Goal: Task Accomplishment & Management: Complete application form

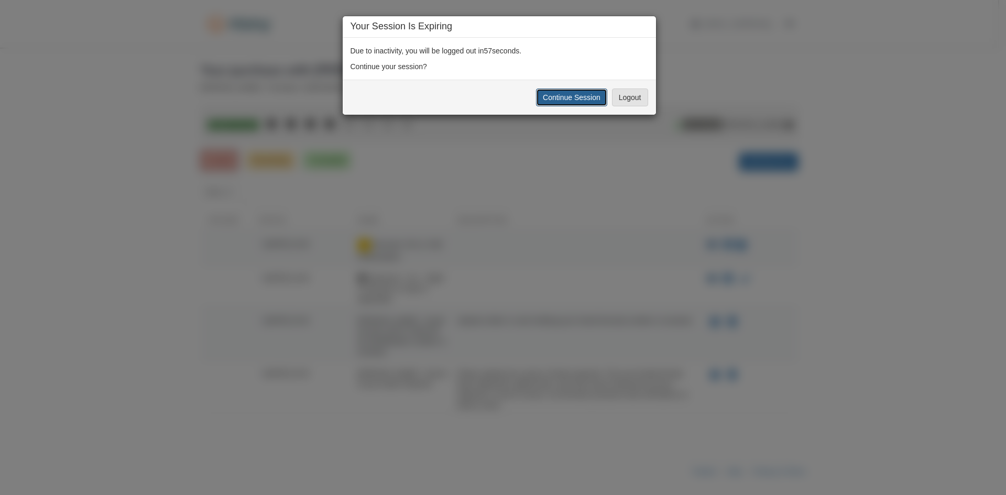
click at [549, 91] on button "Continue Session" at bounding box center [571, 98] width 71 height 18
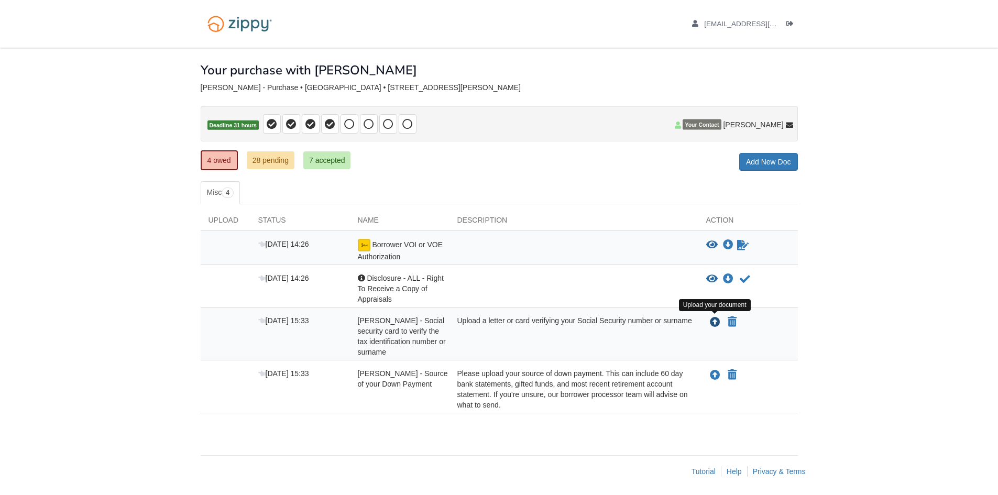
click at [713, 321] on icon "Upload Jennifer Rockow - Social security card to verify the tax identification …" at bounding box center [715, 322] width 10 height 10
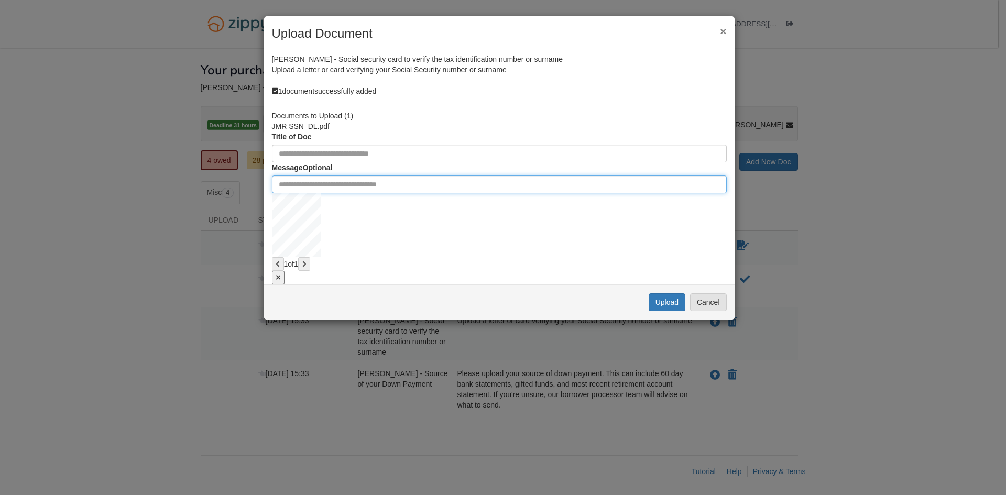
click at [303, 193] on input "Include any comments on this document" at bounding box center [499, 184] width 455 height 18
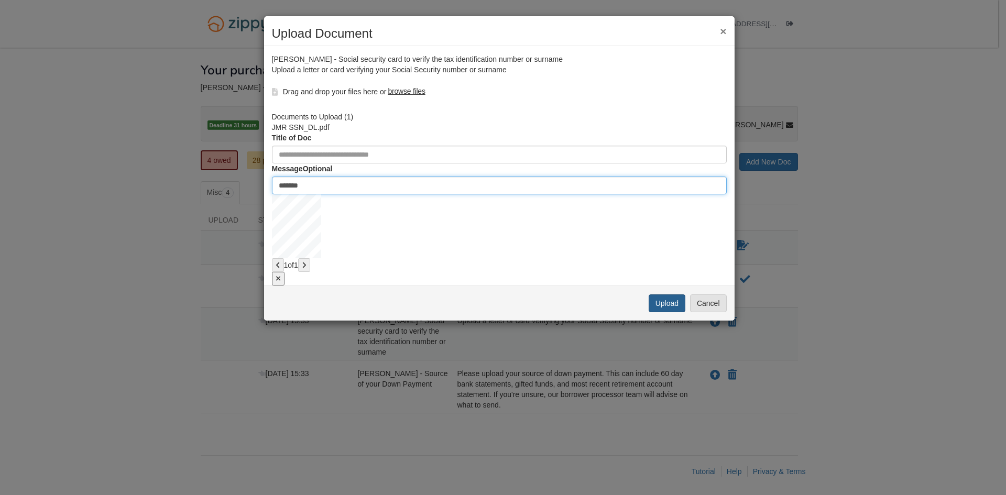
type input "*******"
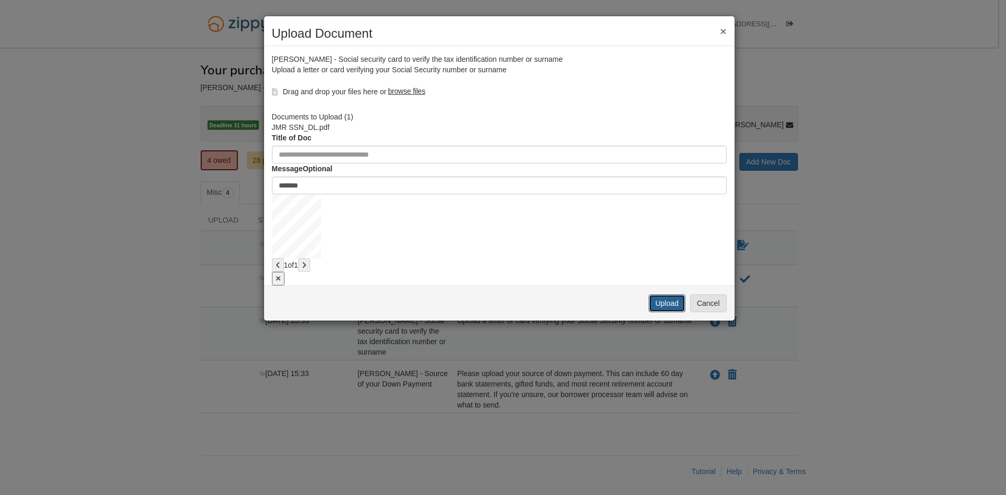
click at [665, 312] on button "Upload" at bounding box center [666, 303] width 37 height 18
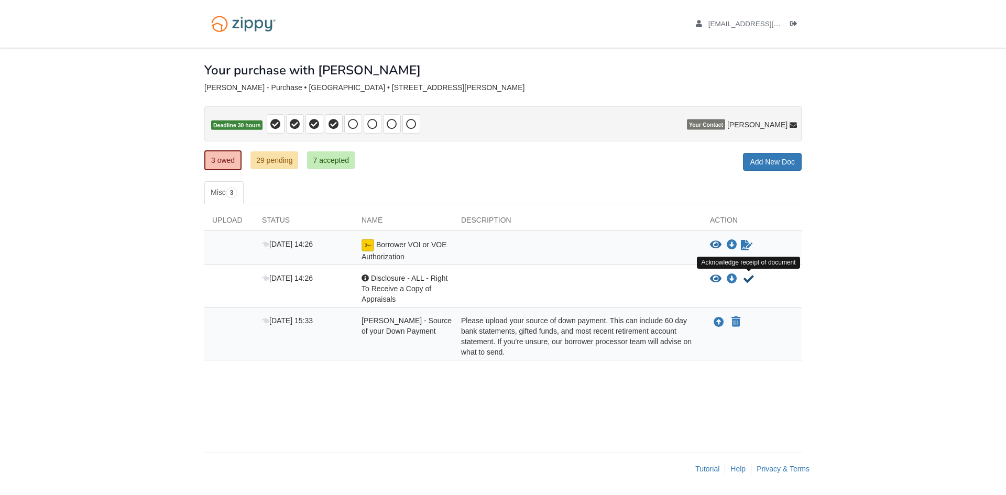
click at [746, 280] on icon "Acknowledge receipt of document" at bounding box center [748, 279] width 10 height 10
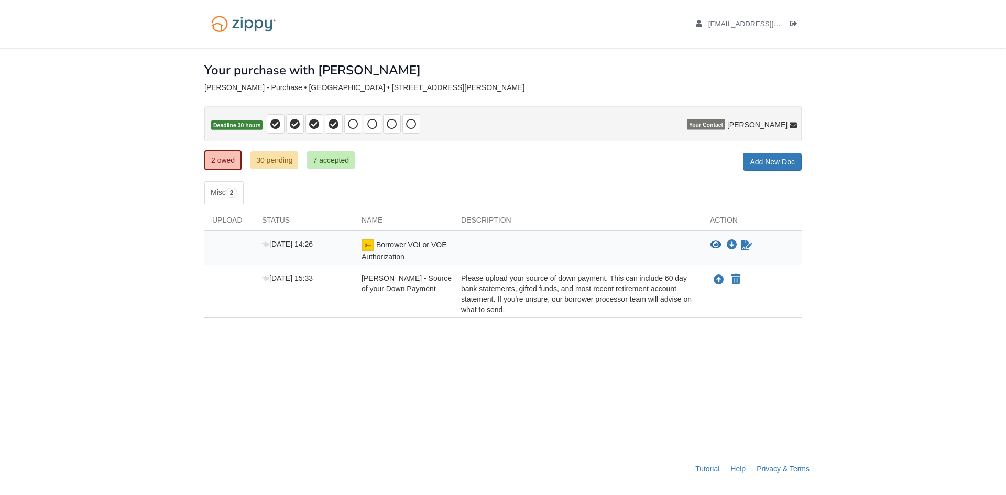
click at [450, 175] on div "× × × Pending Add Document Notice document will be included in the email sent t…" at bounding box center [502, 245] width 597 height 394
